Goal: Book appointment/travel/reservation

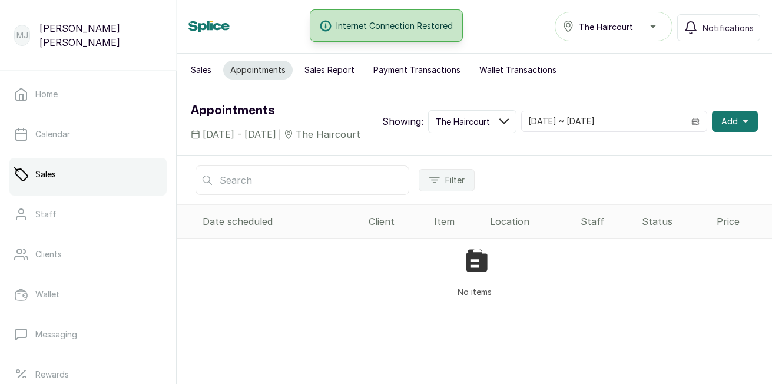
click at [726, 127] on span "Add" at bounding box center [729, 121] width 16 height 12
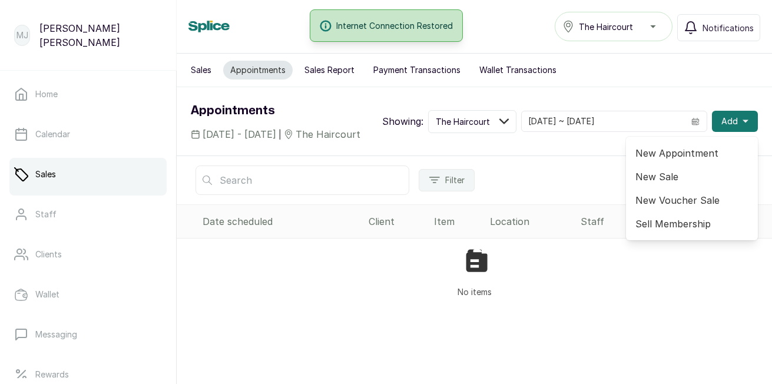
click at [697, 160] on span "New Appointment" at bounding box center [691, 153] width 113 height 14
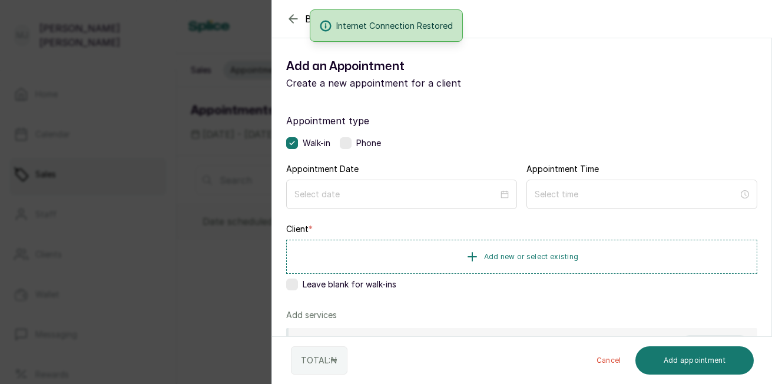
click at [351, 143] on label at bounding box center [346, 143] width 12 height 12
click at [351, 187] on div at bounding box center [401, 194] width 231 height 29
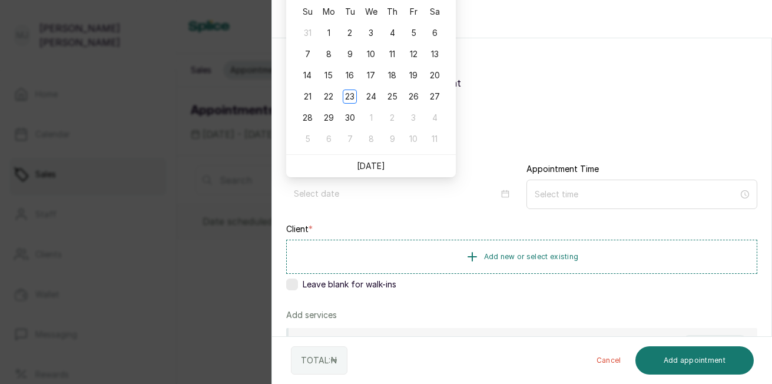
click at [373, 168] on link "[DATE]" at bounding box center [371, 166] width 28 height 10
type input "[DATE]"
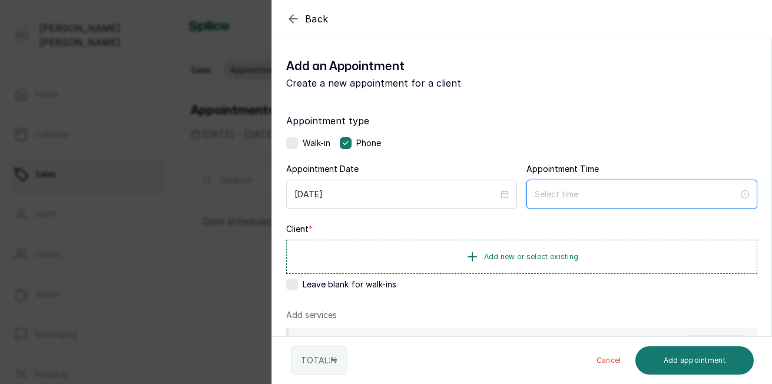
click at [549, 195] on input at bounding box center [637, 194] width 204 height 13
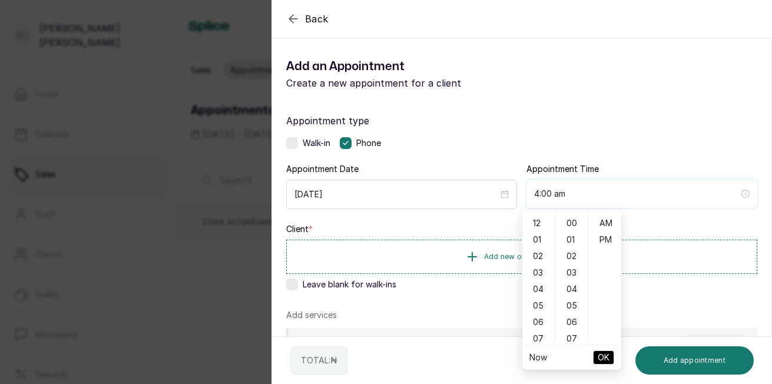
type input "3:00 am"
click at [540, 253] on div "02" at bounding box center [539, 256] width 28 height 16
click at [582, 254] on div "02" at bounding box center [572, 256] width 28 height 16
type input "2:02 pm"
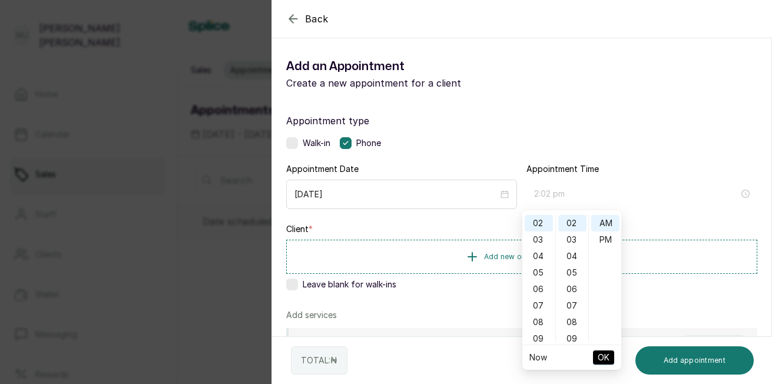
click at [609, 244] on div "PM" at bounding box center [605, 239] width 28 height 16
click at [599, 351] on span "OK" at bounding box center [604, 357] width 12 height 22
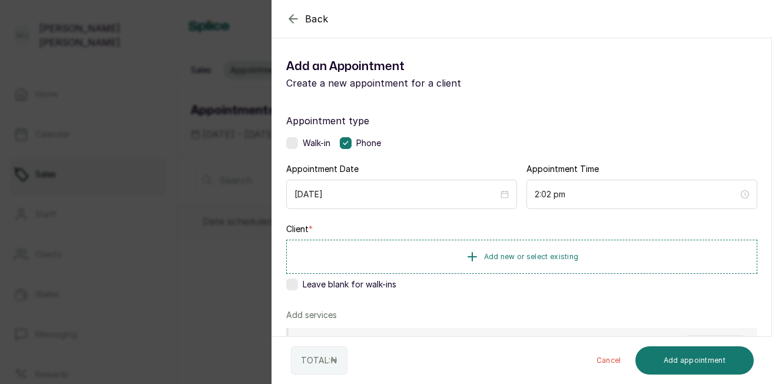
click at [568, 260] on span "Add new or select existing" at bounding box center [531, 256] width 95 height 9
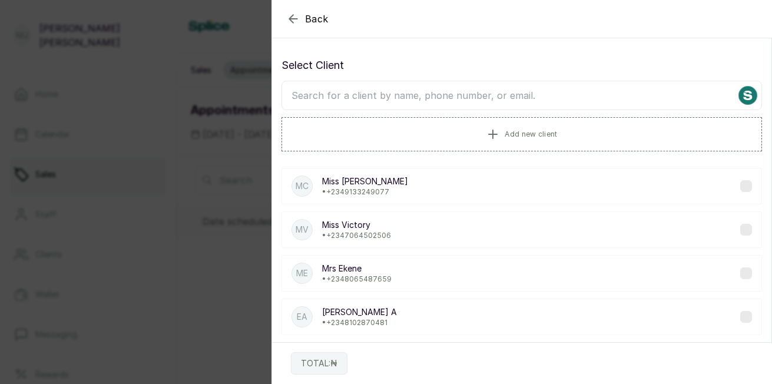
click at [563, 102] on input "text" at bounding box center [521, 95] width 480 height 29
type input "patr"
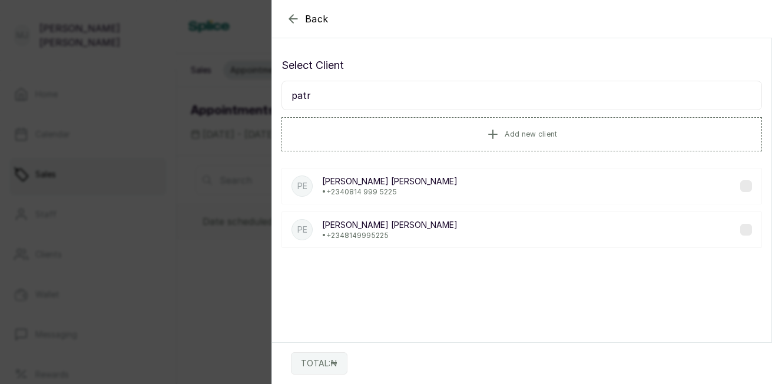
click at [385, 230] on p "[PERSON_NAME]" at bounding box center [389, 225] width 135 height 12
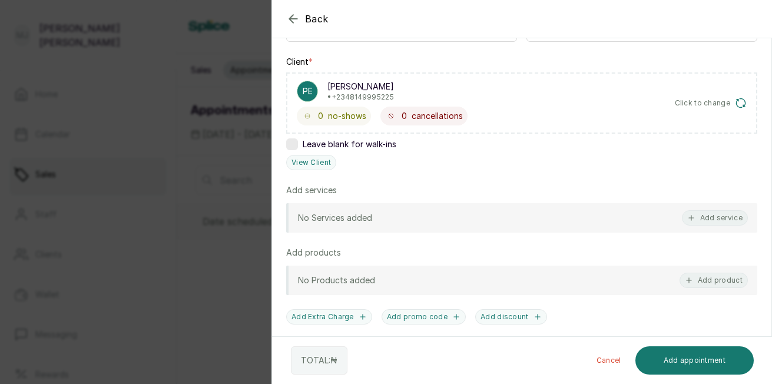
scroll to position [189, 0]
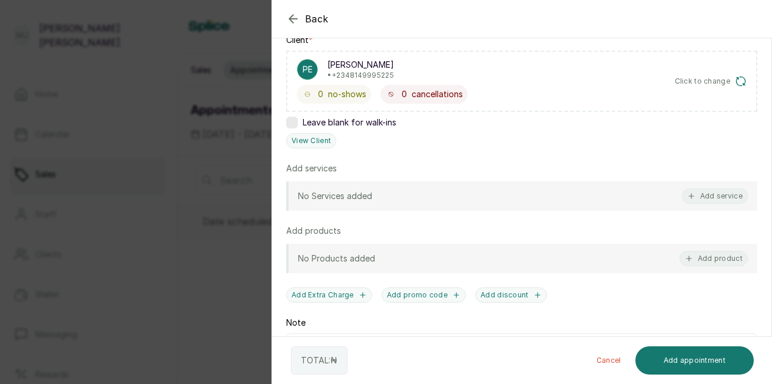
click at [712, 202] on button "Add service" at bounding box center [715, 195] width 66 height 15
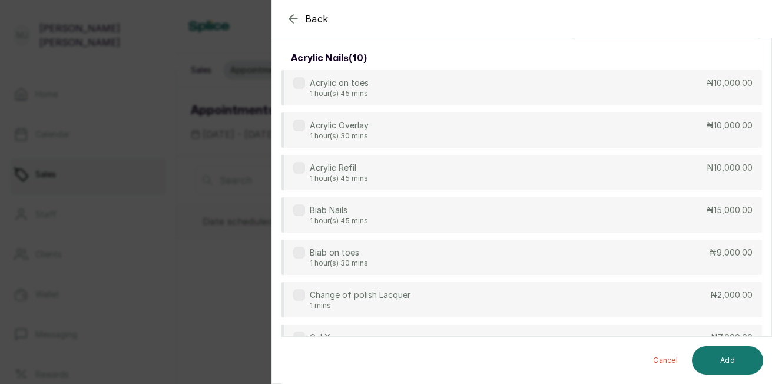
scroll to position [0, 0]
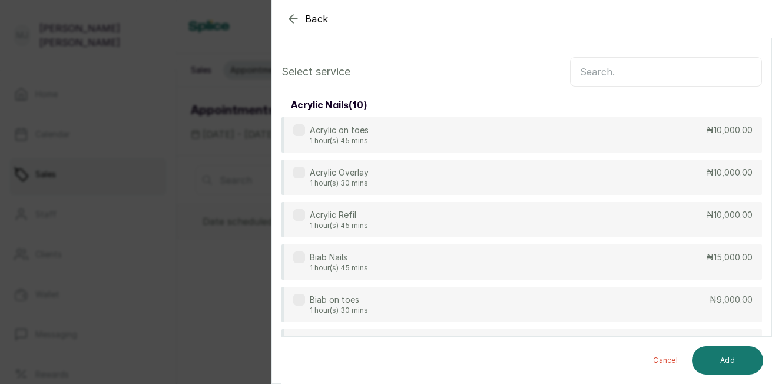
click at [675, 73] on input "text" at bounding box center [666, 71] width 192 height 29
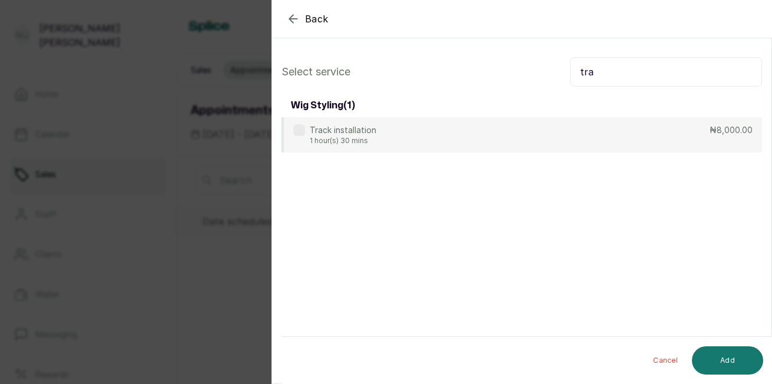
type input "tra"
click at [653, 137] on div "Track installation 1 hour(s) 30 mins ₦8,000.00" at bounding box center [521, 134] width 480 height 35
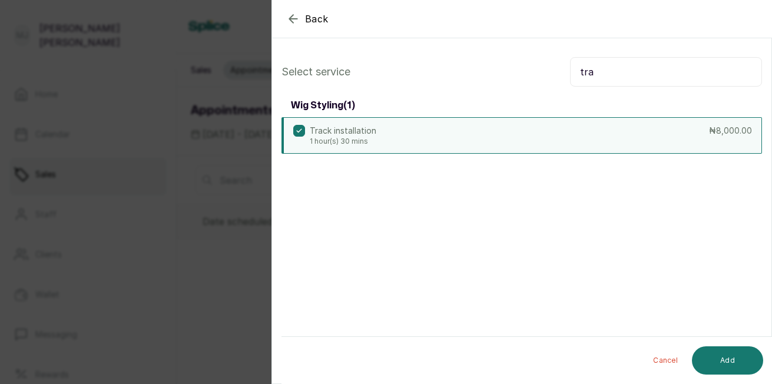
click at [728, 355] on button "Add" at bounding box center [727, 360] width 71 height 28
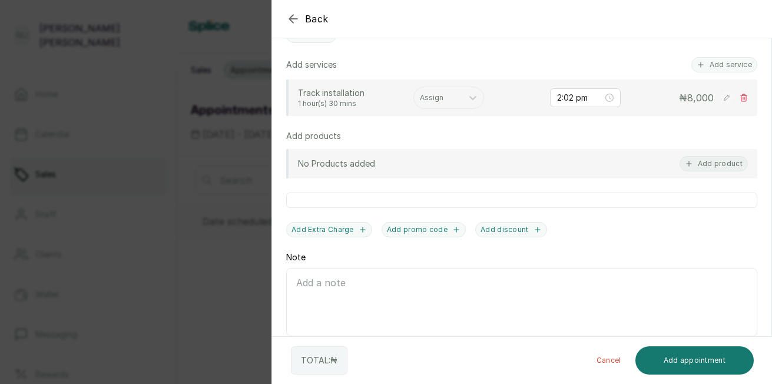
scroll to position [286, 0]
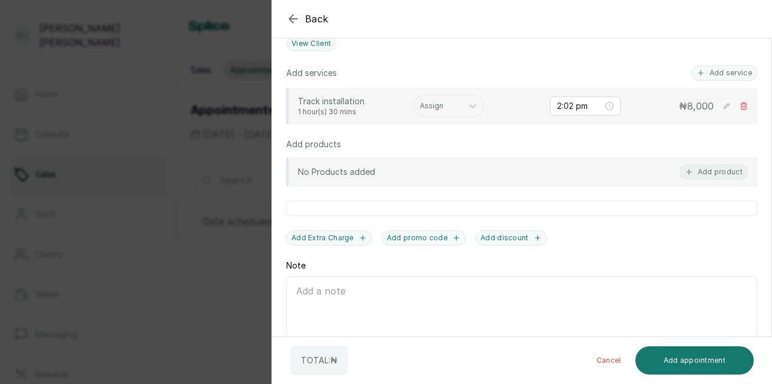
click at [724, 107] on icon at bounding box center [726, 105] width 5 height 5
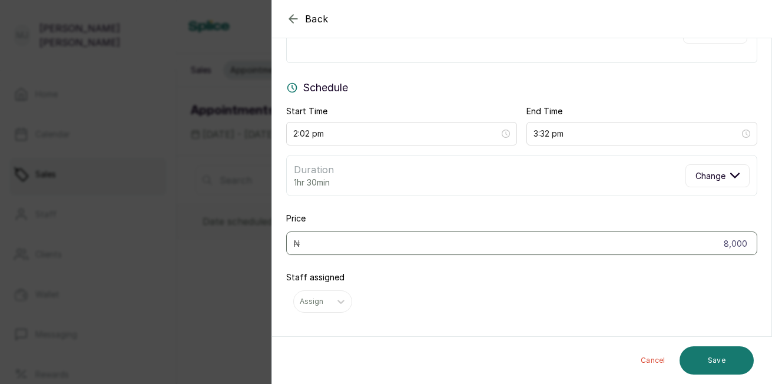
scroll to position [77, 0]
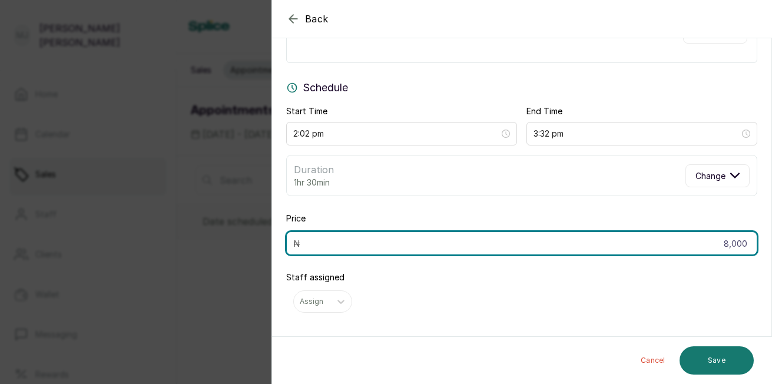
click at [742, 238] on input "8,000" at bounding box center [521, 243] width 471 height 24
type input "8"
type input "12,000"
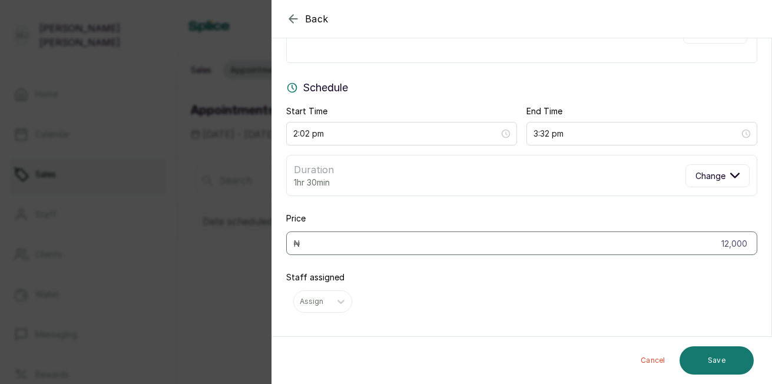
click at [725, 359] on button "Save" at bounding box center [716, 360] width 74 height 28
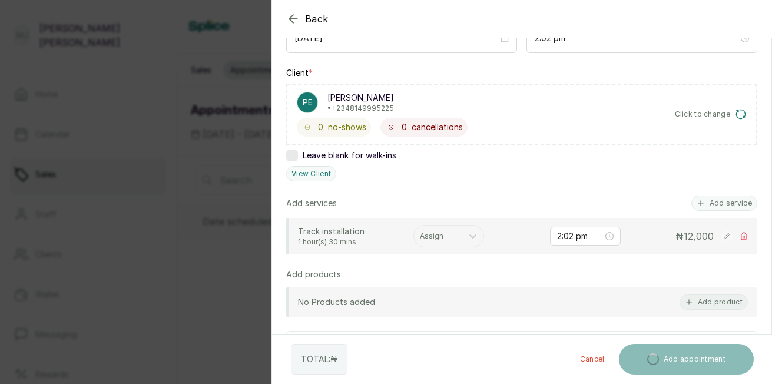
scroll to position [157, 0]
click at [443, 238] on div at bounding box center [438, 235] width 37 height 11
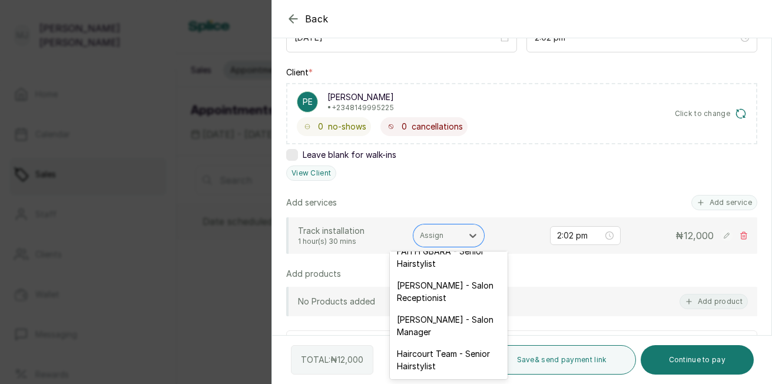
scroll to position [246, 0]
click at [439, 358] on div "Haircourt Team - Senior Hairstylist" at bounding box center [449, 360] width 118 height 34
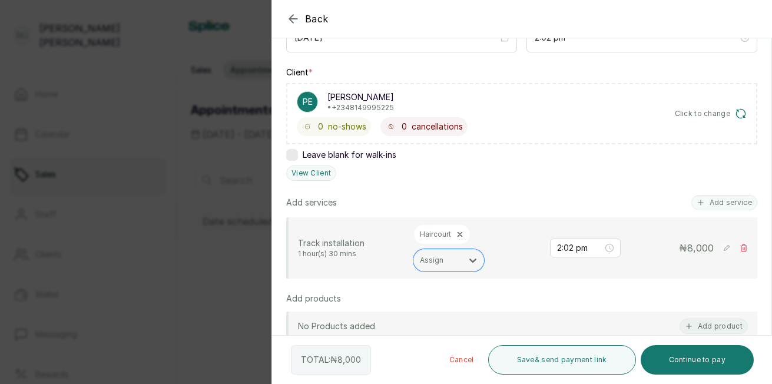
click at [721, 245] on rect at bounding box center [727, 248] width 12 height 12
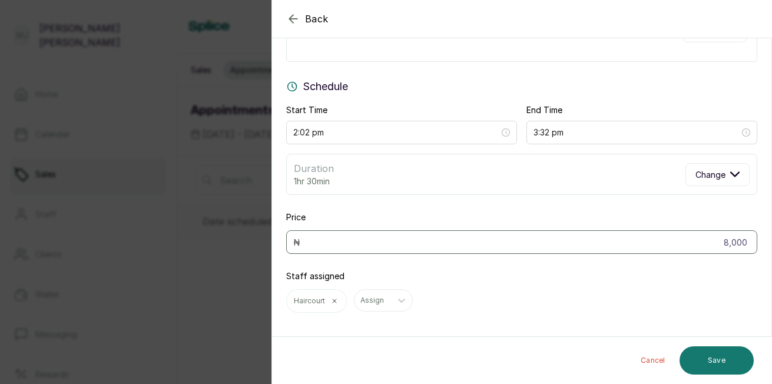
scroll to position [78, 0]
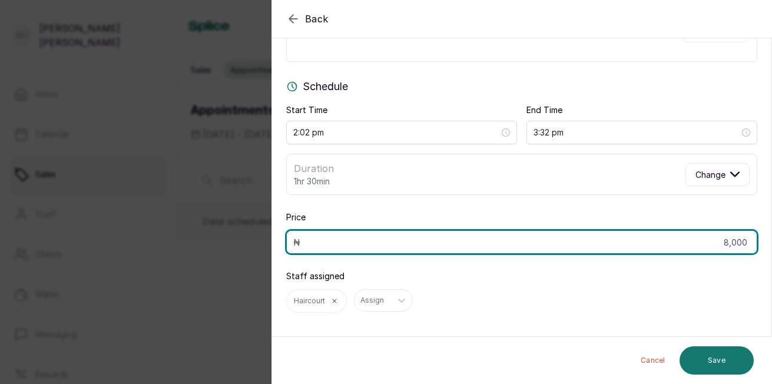
click at [744, 242] on input "8,000" at bounding box center [521, 242] width 471 height 24
type input "8"
type input "12,000"
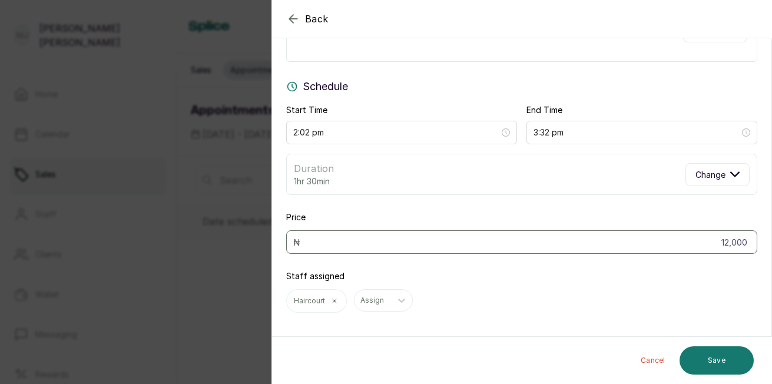
click at [704, 363] on button "Save" at bounding box center [716, 360] width 74 height 28
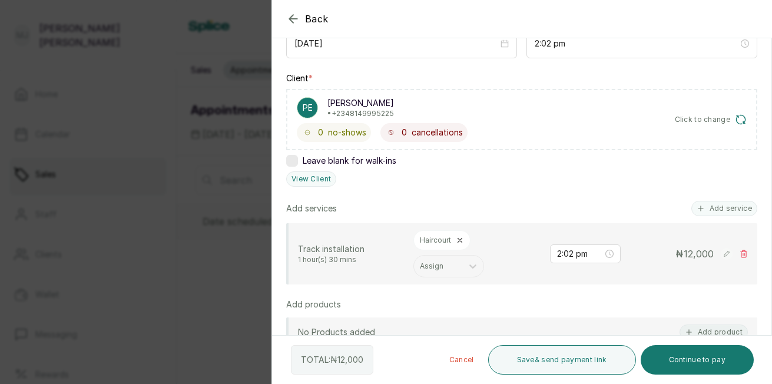
scroll to position [153, 0]
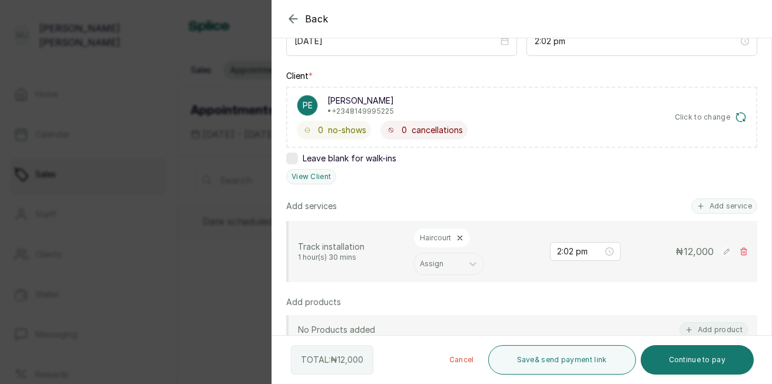
click at [691, 212] on button "Add service" at bounding box center [724, 205] width 66 height 15
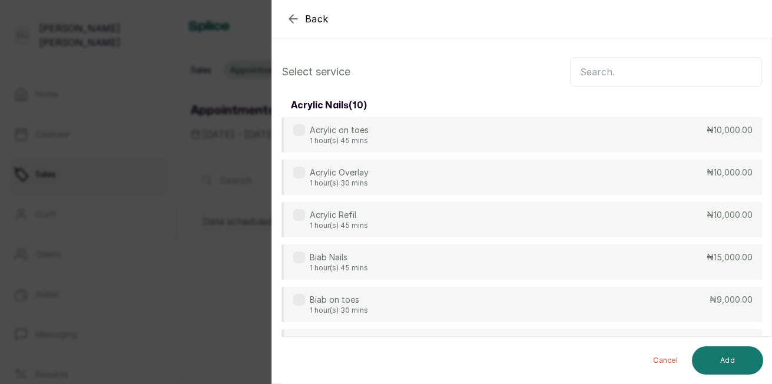
click at [291, 21] on icon "button" at bounding box center [293, 19] width 8 height 8
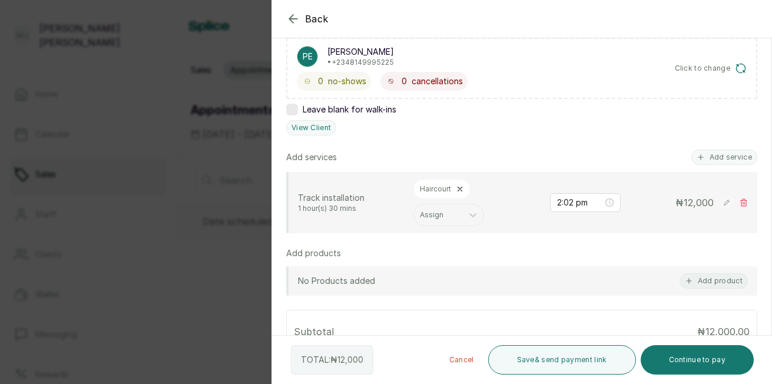
scroll to position [204, 0]
click at [705, 279] on button "Add product" at bounding box center [713, 278] width 68 height 15
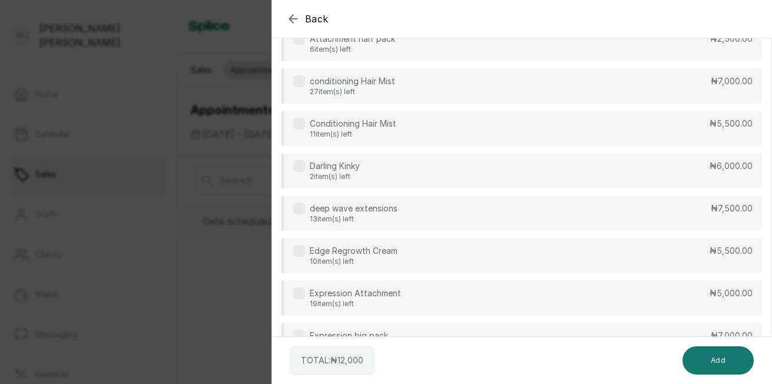
scroll to position [99, 0]
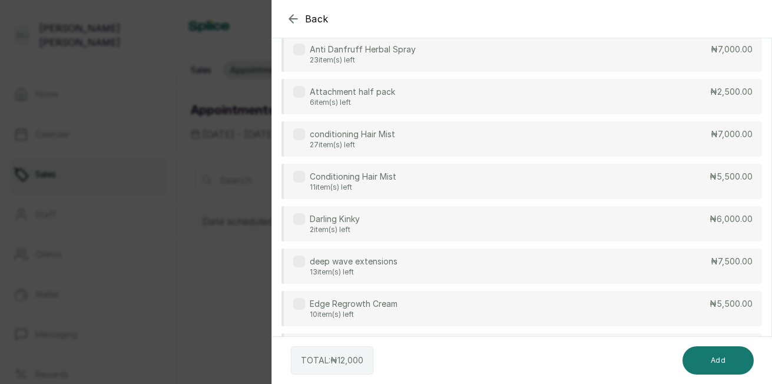
click at [673, 92] on div "Attachment half pack 6 item(s) left ₦2,500.00" at bounding box center [521, 96] width 480 height 35
click at [699, 360] on button "Add" at bounding box center [717, 360] width 71 height 28
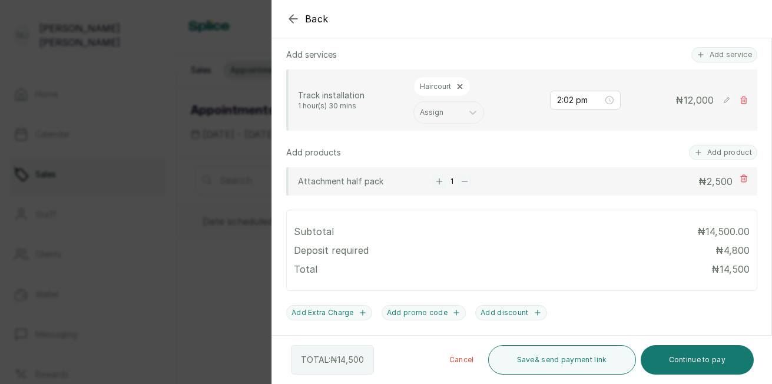
scroll to position [308, 0]
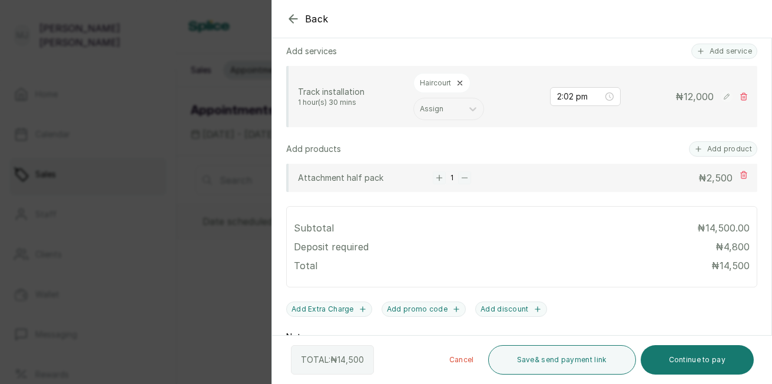
click at [696, 364] on button "Continue to pay" at bounding box center [698, 359] width 114 height 29
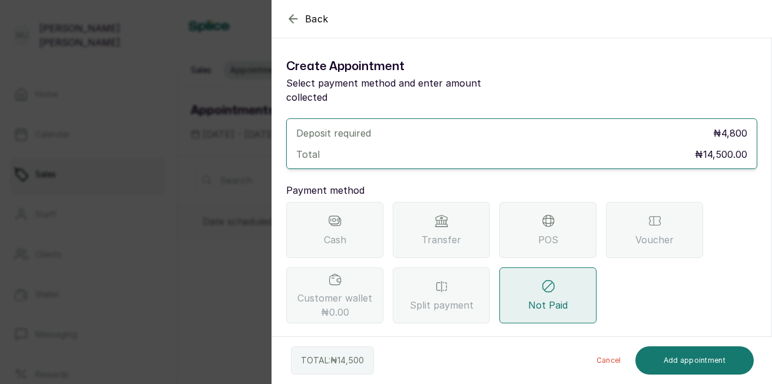
scroll to position [0, 0]
click at [569, 217] on div "POS" at bounding box center [547, 230] width 97 height 56
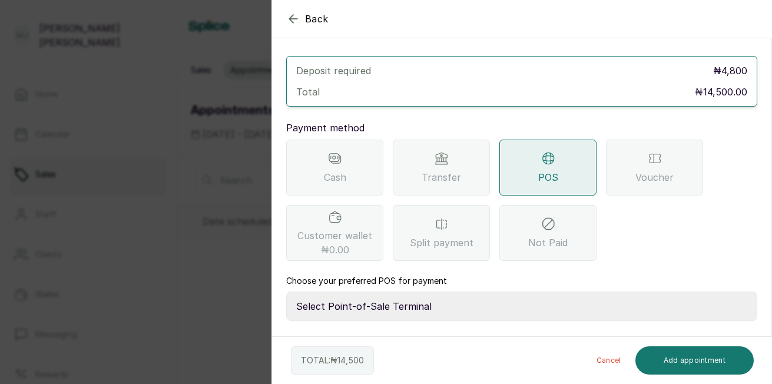
scroll to position [79, 0]
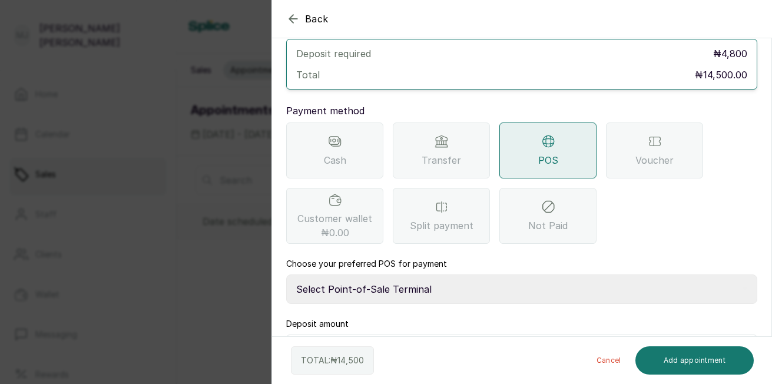
click at [615, 281] on select "Select Point-of-Sale Terminal The Hair Court Guaranty Trust Bank" at bounding box center [521, 288] width 471 height 29
select select "f9371ff8-f9a2-447e-832c-3d3c1d3d3b1b"
click at [286, 274] on select "Select Point-of-Sale Terminal The Hair Court Guaranty Trust Bank" at bounding box center [521, 288] width 471 height 29
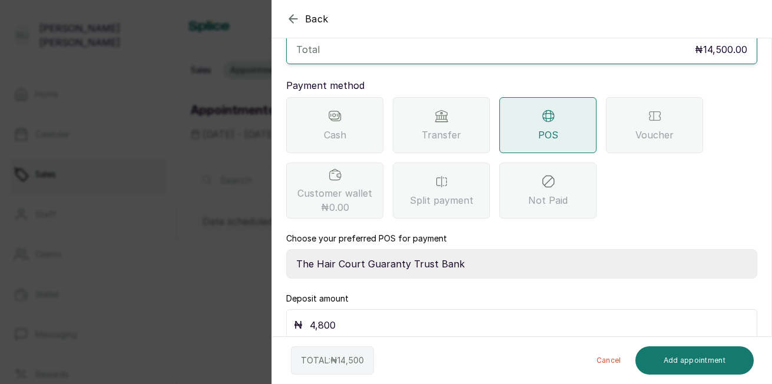
click at [567, 317] on input "4,800" at bounding box center [530, 325] width 440 height 16
type input "4"
type input "14,500"
click at [688, 360] on button "Add appointment" at bounding box center [694, 360] width 119 height 28
